Goal: Task Accomplishment & Management: Manage account settings

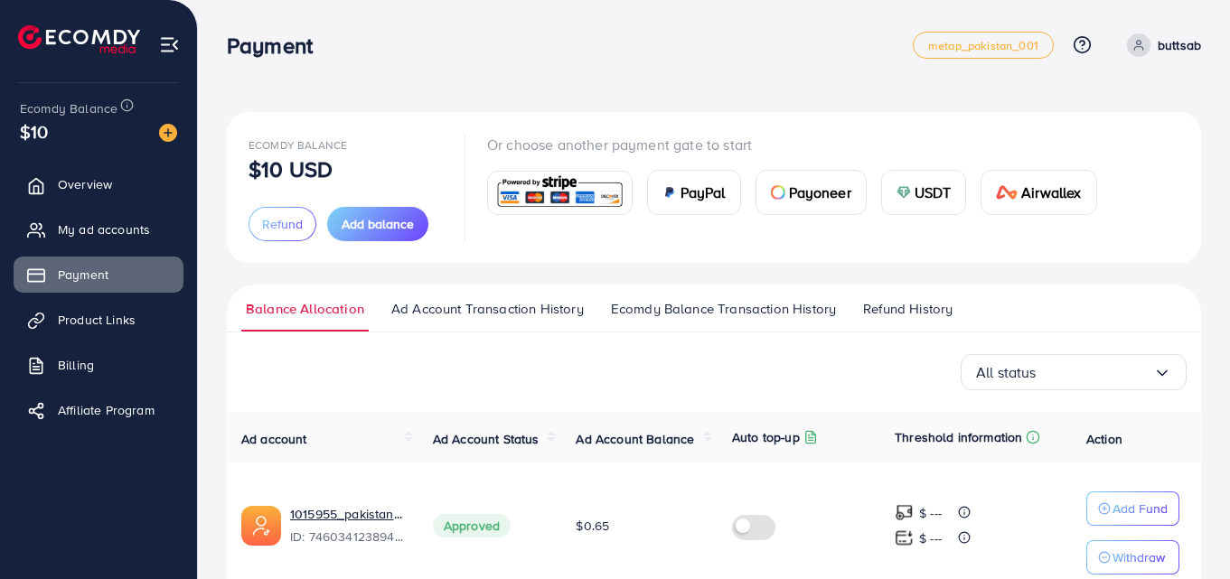
drag, startPoint x: 586, startPoint y: 332, endPoint x: 1027, endPoint y: 270, distance: 445.2
click at [1027, 270] on div "Ecomdy Balance $10 USD Refund Add balance Or choose another payment gate to sta…" at bounding box center [714, 438] width 974 height 652
click at [1012, 295] on ul "Balance Allocation Ad Account Transaction History Ecomdy Balance Transaction Hi…" at bounding box center [714, 309] width 974 height 48
click at [471, 30] on div "Payment metap_pakistan_001 Help Center Contact Support Plans and Pricing Term a…" at bounding box center [714, 45] width 974 height 51
drag, startPoint x: 222, startPoint y: 49, endPoint x: 286, endPoint y: 50, distance: 63.3
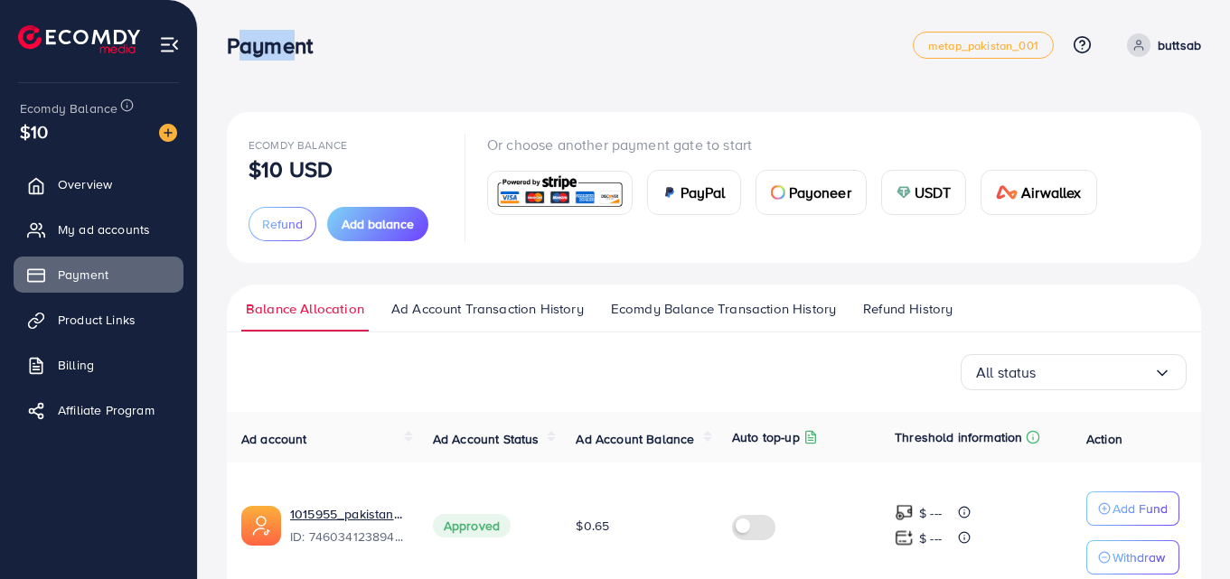
click at [286, 50] on div "Payment" at bounding box center [276, 46] width 129 height 26
click at [286, 50] on h3 "Payment" at bounding box center [277, 46] width 100 height 26
click at [283, 50] on h3 "Payment" at bounding box center [277, 46] width 100 height 26
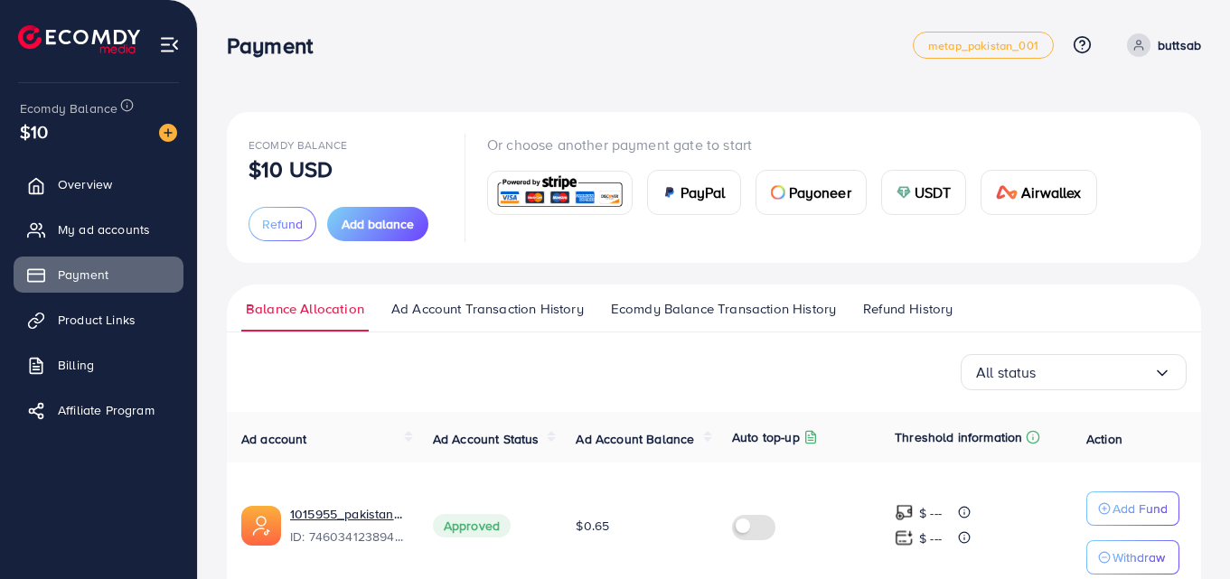
click at [283, 50] on h3 "Payment" at bounding box center [277, 46] width 100 height 26
